Goal: Task Accomplishment & Management: Manage account settings

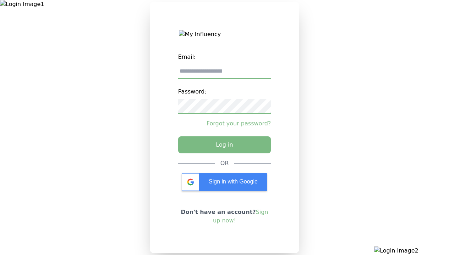
click at [224, 74] on input "email" at bounding box center [224, 71] width 93 height 15
type input "**********"
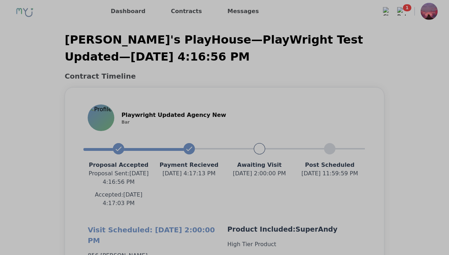
scroll to position [634, 0]
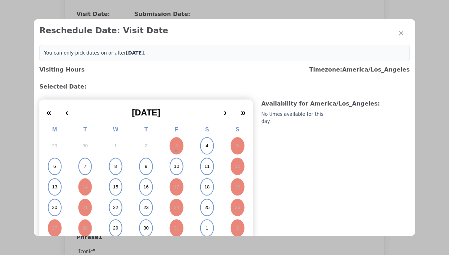
click at [54, 167] on abbr "6" at bounding box center [54, 167] width 2 height 6
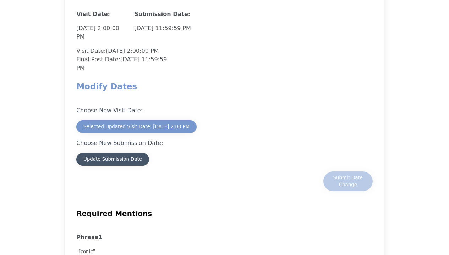
click at [112, 160] on div "Update Submission Date" at bounding box center [112, 159] width 59 height 7
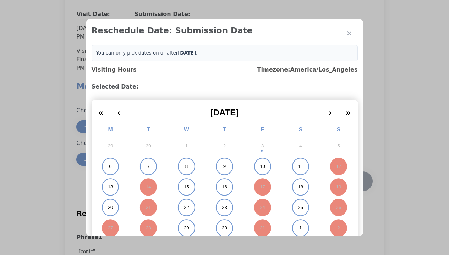
click at [109, 167] on abbr "6" at bounding box center [110, 167] width 2 height 6
click at [348, 182] on div "Submit Date Change" at bounding box center [347, 182] width 35 height 14
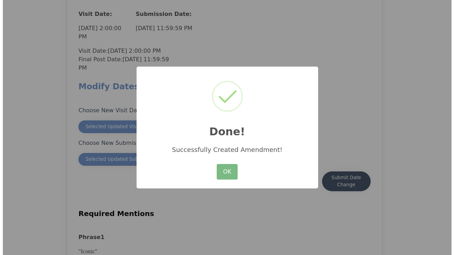
scroll to position [623, 0]
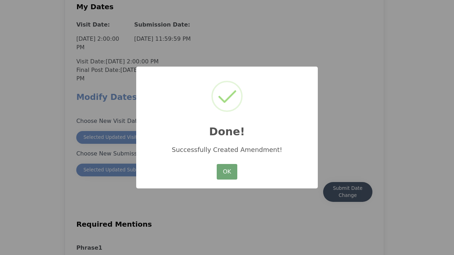
click at [227, 172] on button "OK" at bounding box center [227, 172] width 21 height 16
